Goal: Task Accomplishment & Management: Use online tool/utility

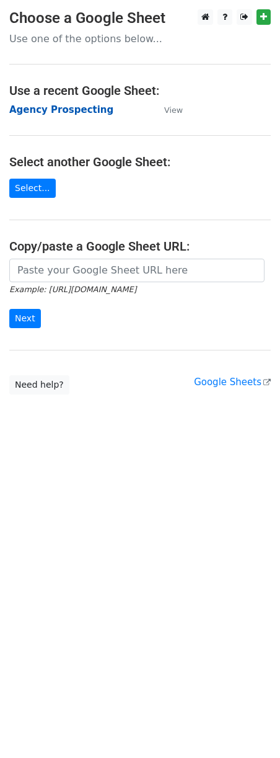
click at [58, 112] on strong "Agency Prospecting" at bounding box center [61, 109] width 104 height 11
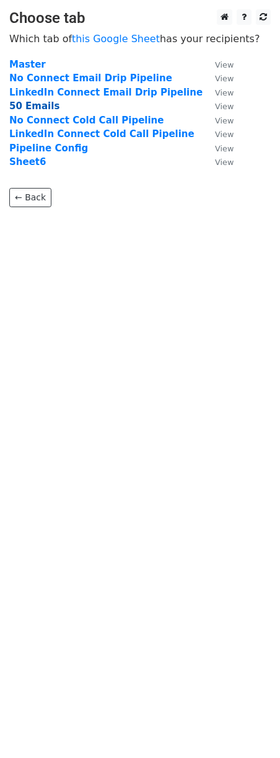
click at [24, 110] on strong "50 Emails" at bounding box center [34, 105] width 50 height 11
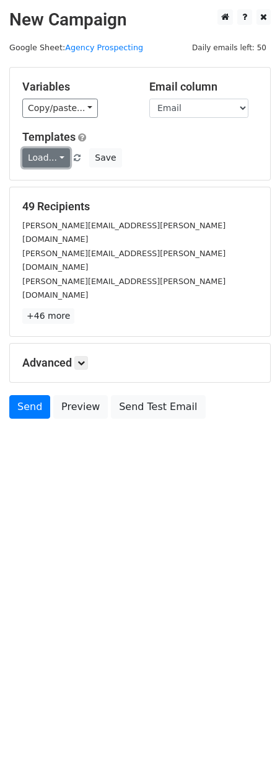
click at [55, 156] on link "Load..." at bounding box center [46, 157] width 48 height 19
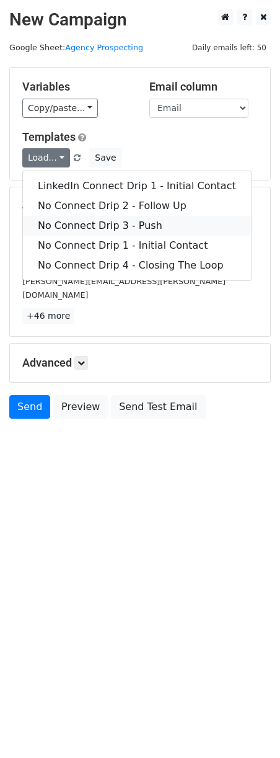
click at [73, 220] on link "No Connect Drip 3 - Push" at bounding box center [137, 226] width 228 height 20
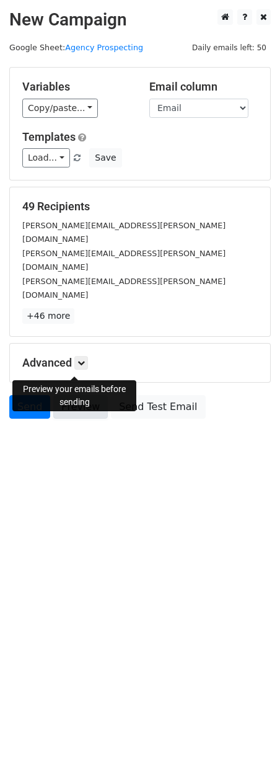
click at [79, 395] on link "Preview" at bounding box center [80, 407] width 55 height 24
